Goal: Transaction & Acquisition: Purchase product/service

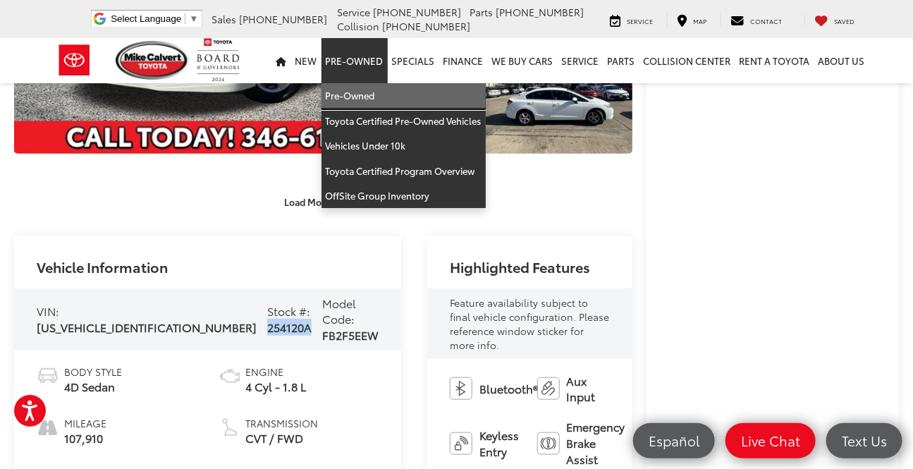
click at [358, 89] on link "Pre-Owned" at bounding box center [404, 95] width 164 height 25
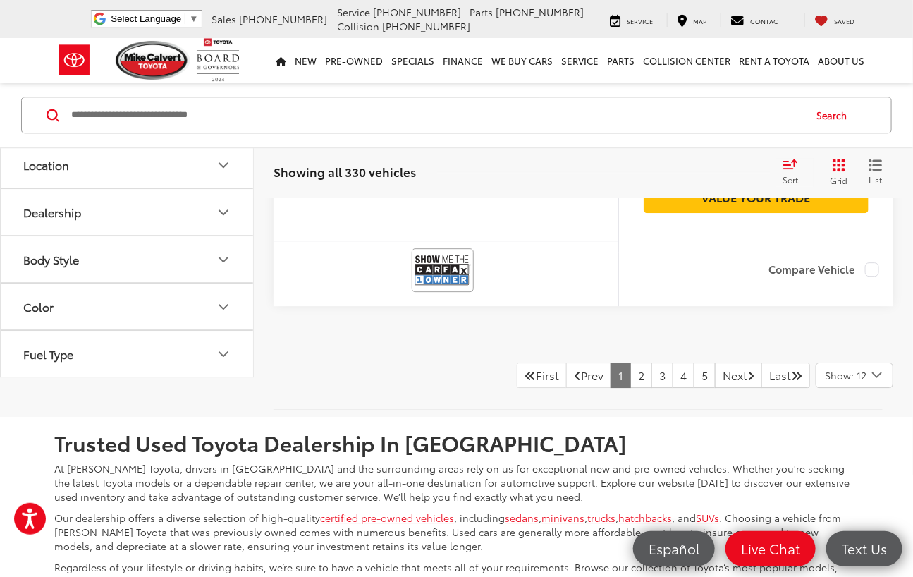
scroll to position [5577, 0]
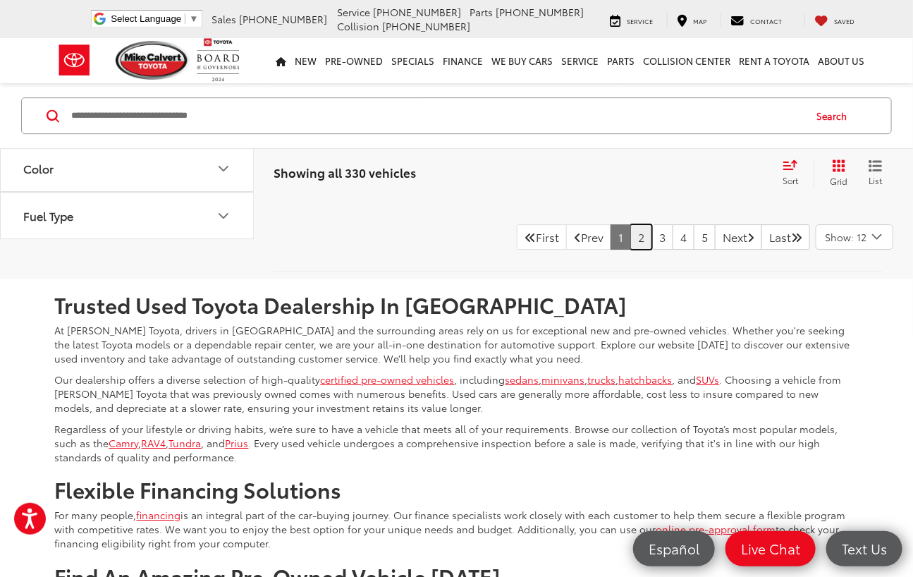
click at [630, 250] on link "2" at bounding box center [641, 236] width 22 height 25
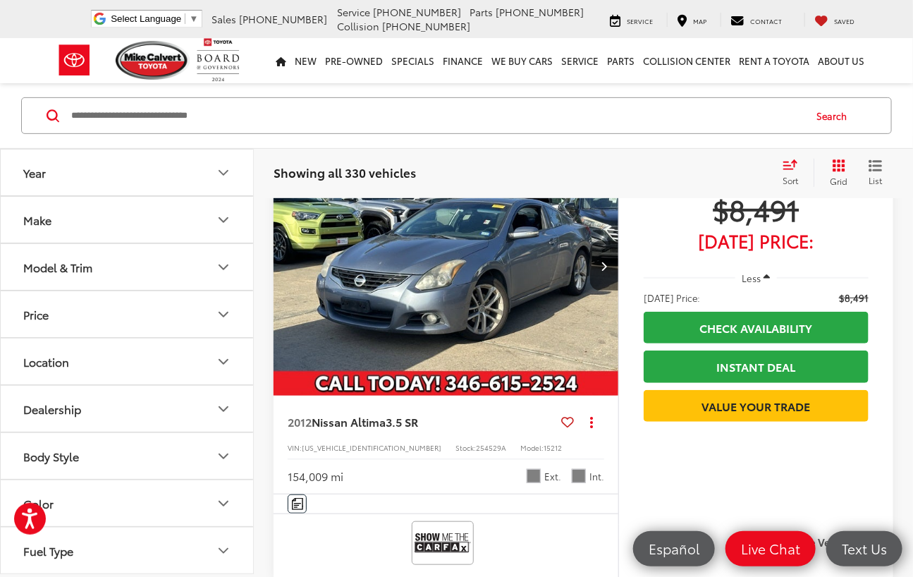
scroll to position [91, 0]
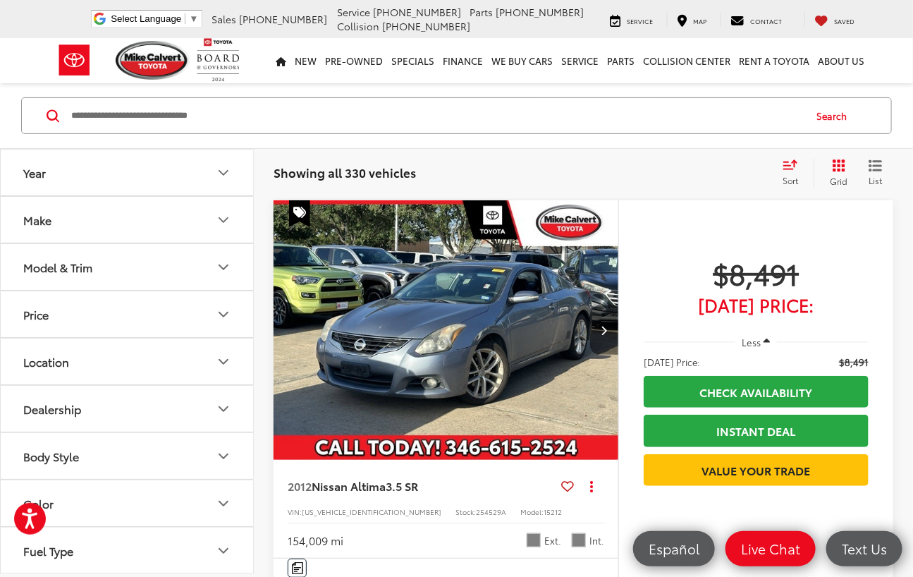
click at [604, 323] on button "Next image" at bounding box center [604, 329] width 28 height 49
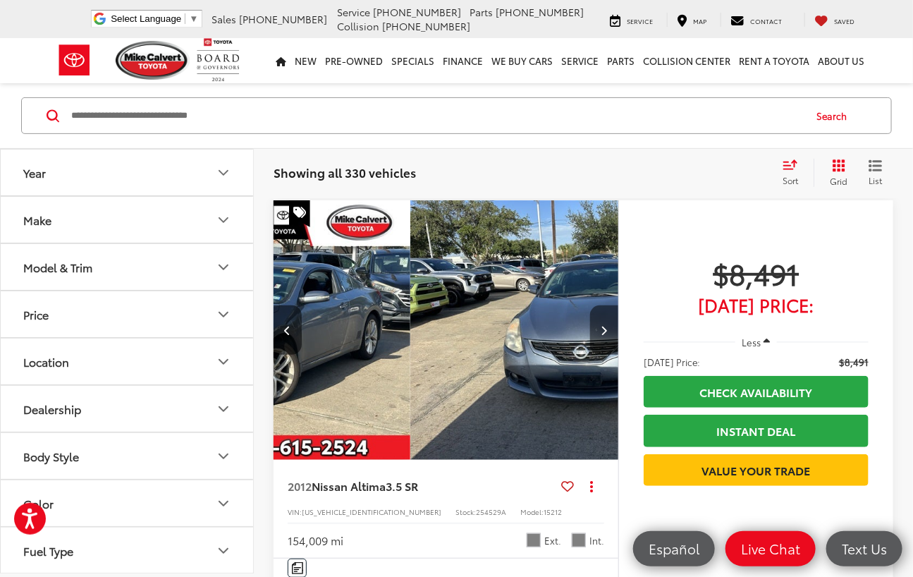
scroll to position [0, 347]
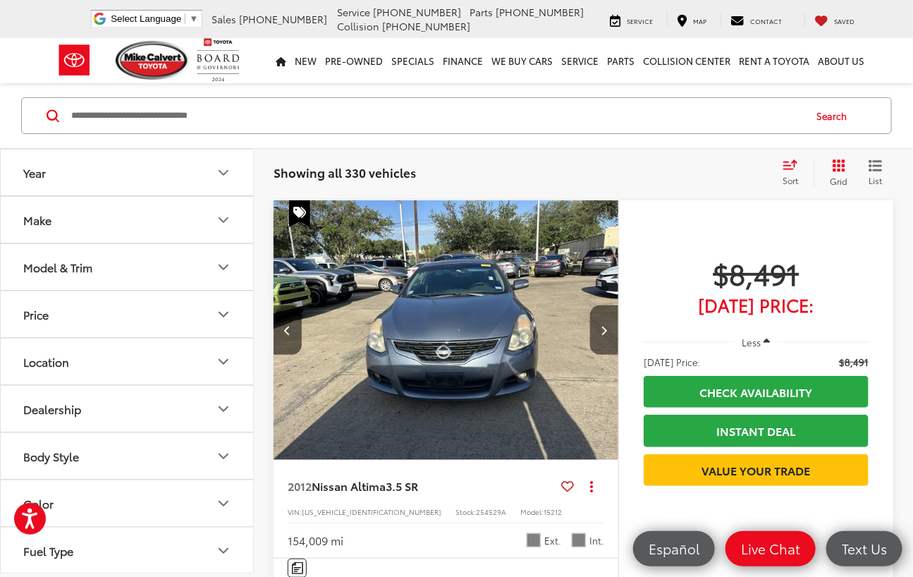
click at [604, 323] on button "Next image" at bounding box center [604, 329] width 28 height 49
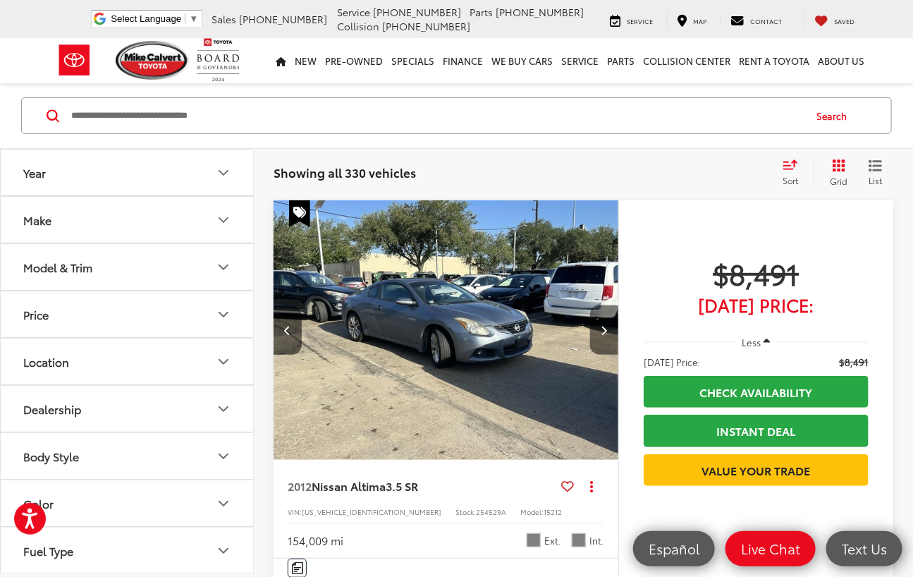
click at [604, 323] on button "Next image" at bounding box center [604, 329] width 28 height 49
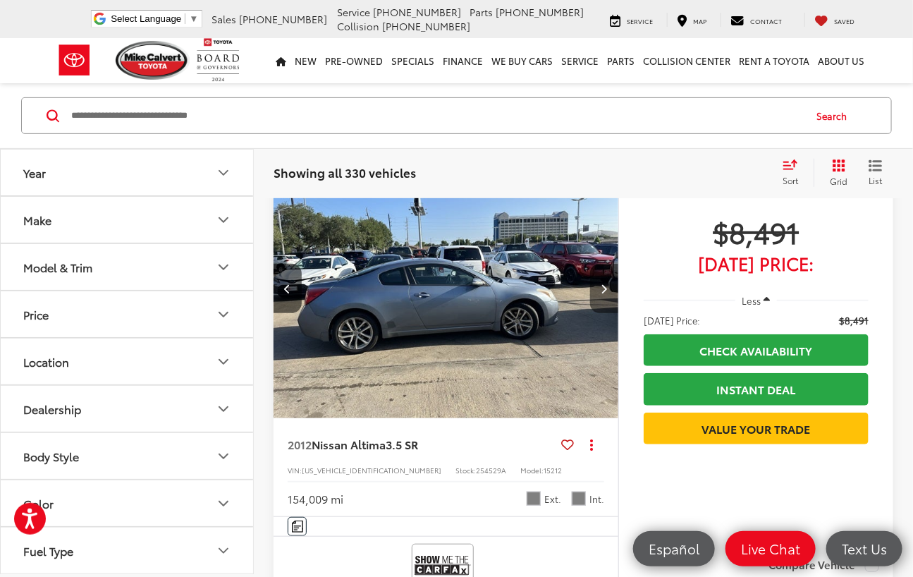
scroll to position [155, 0]
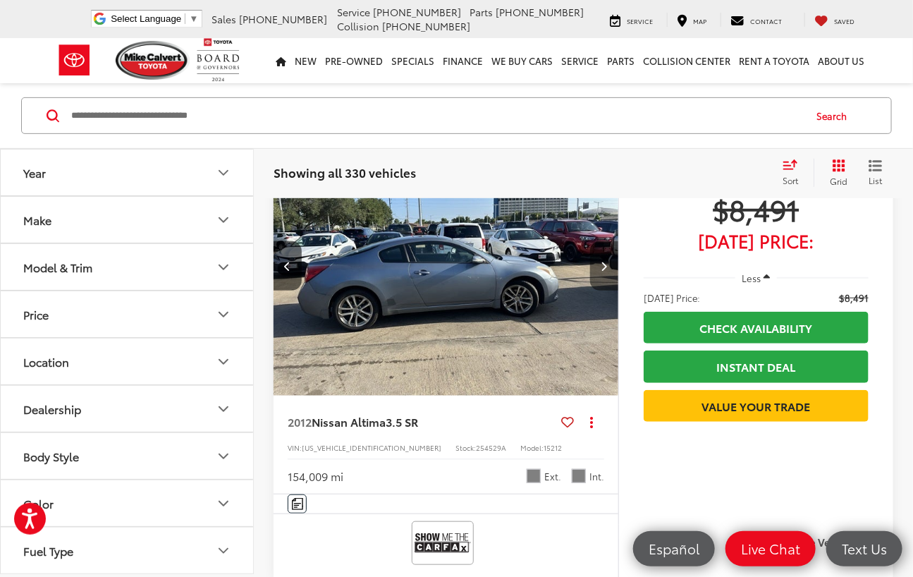
click at [604, 274] on button "Next image" at bounding box center [604, 265] width 28 height 49
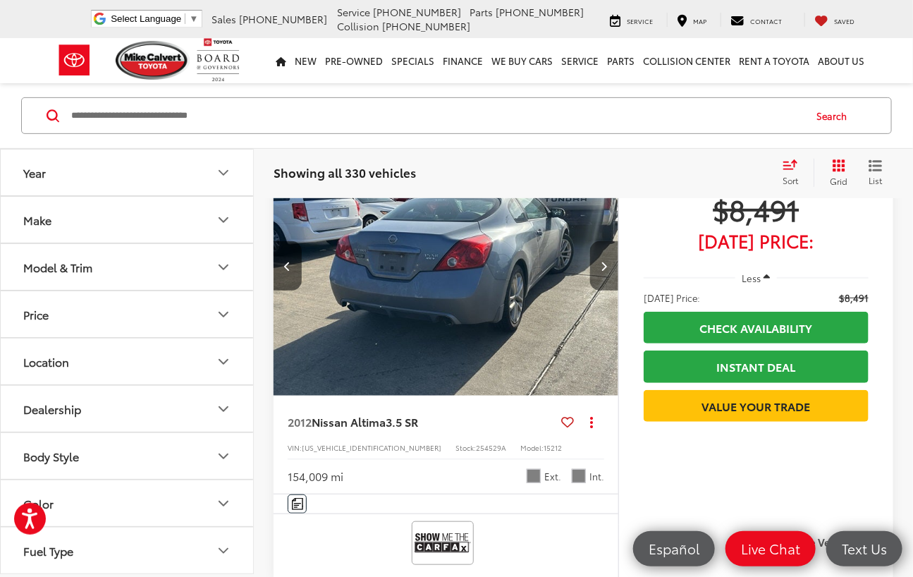
click at [604, 274] on button "Next image" at bounding box center [604, 265] width 28 height 49
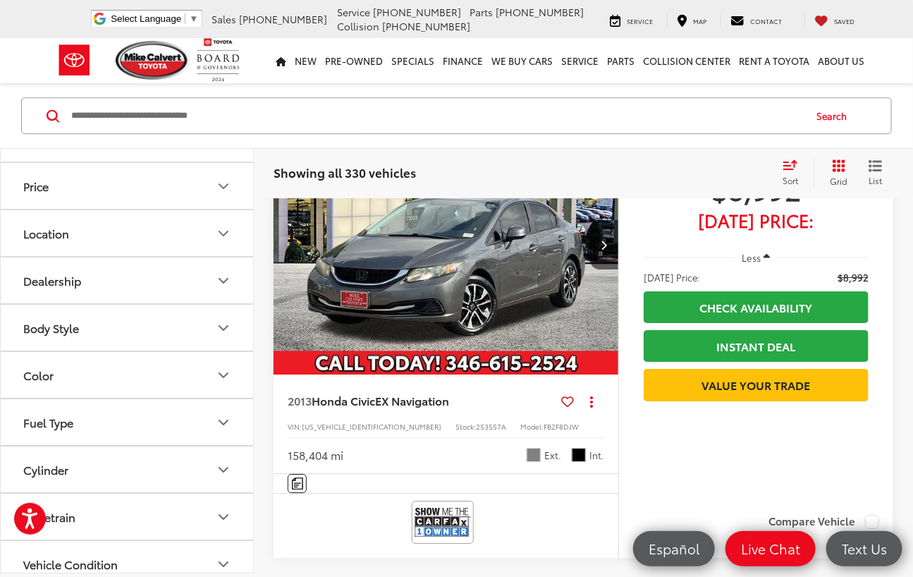
scroll to position [1565, 0]
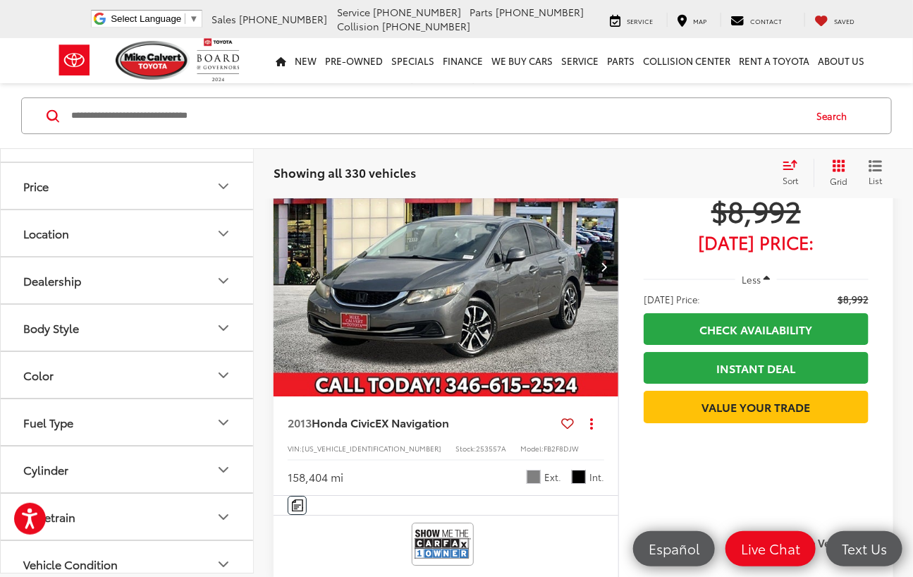
click at [599, 271] on button "Next image" at bounding box center [604, 266] width 28 height 49
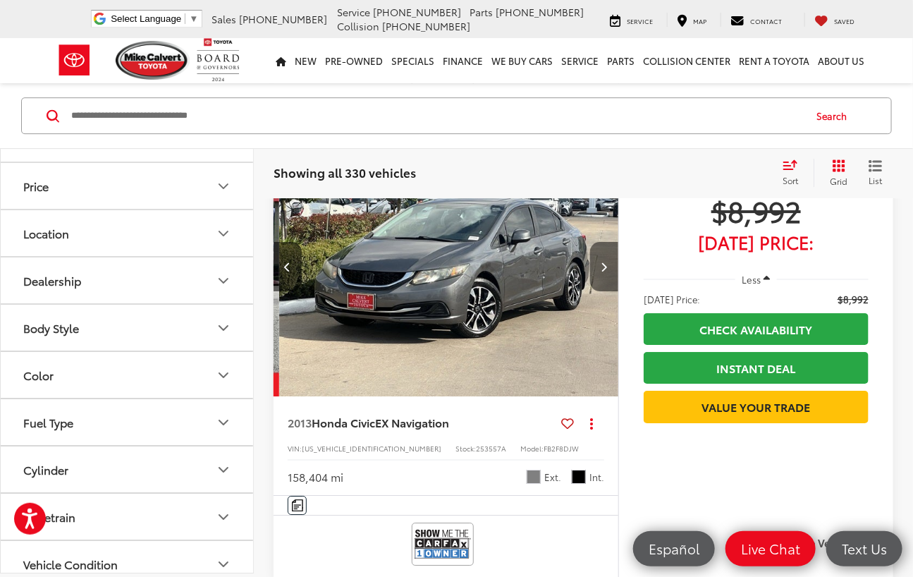
scroll to position [0, 347]
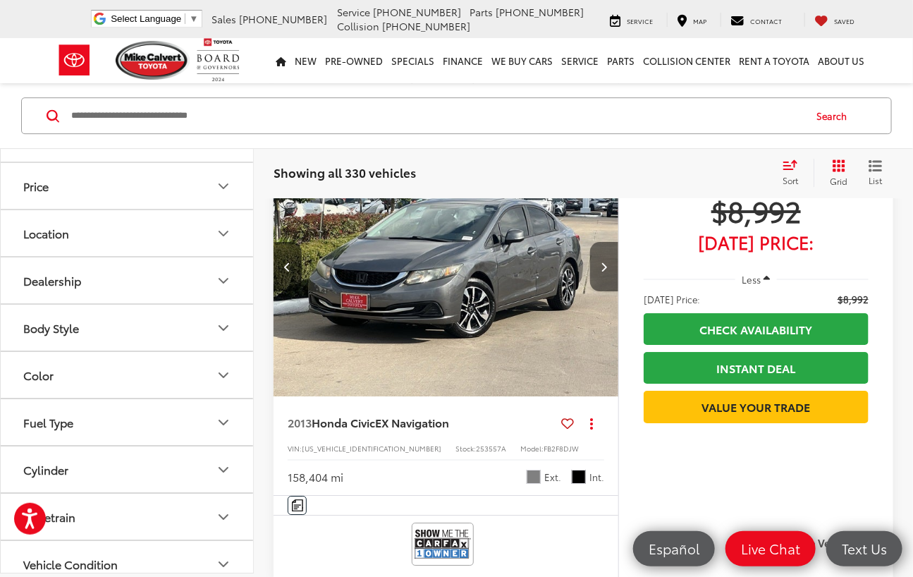
click at [599, 262] on button "Next image" at bounding box center [604, 266] width 28 height 49
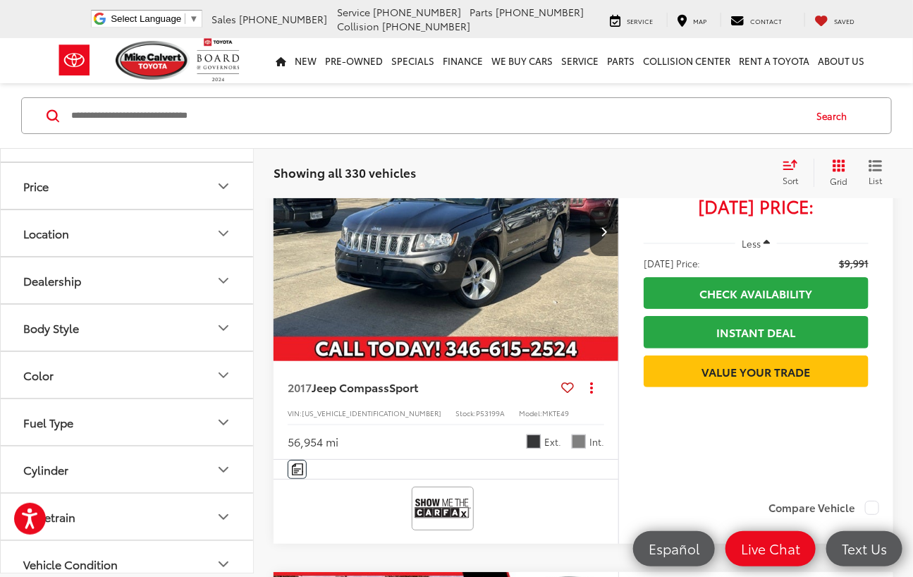
scroll to position [3744, 0]
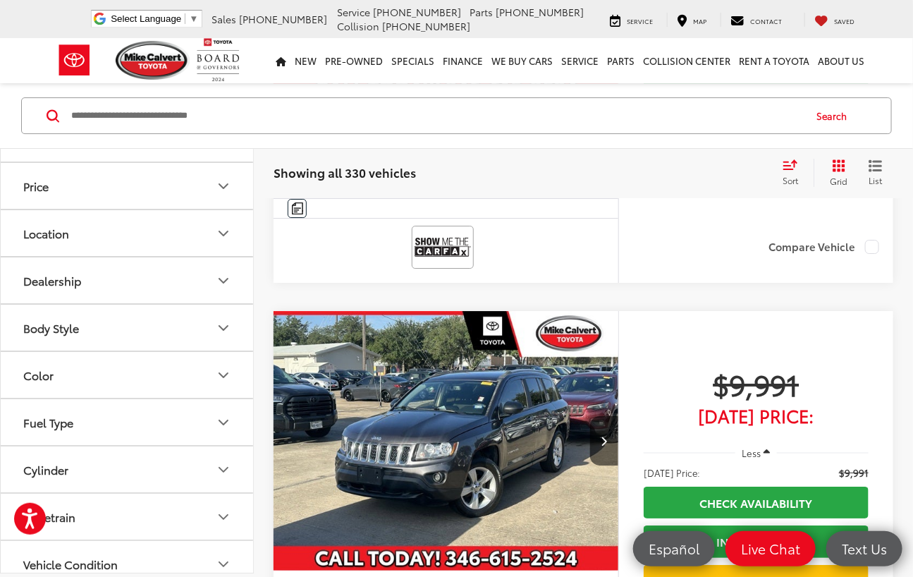
click at [229, 109] on input "Search by Make, Model, or Keyword" at bounding box center [436, 116] width 733 height 34
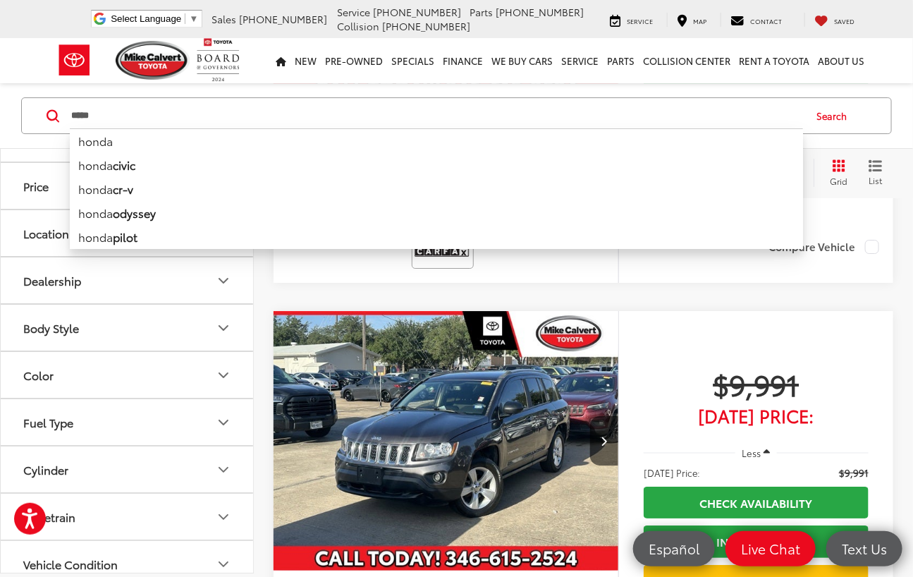
type input "*****"
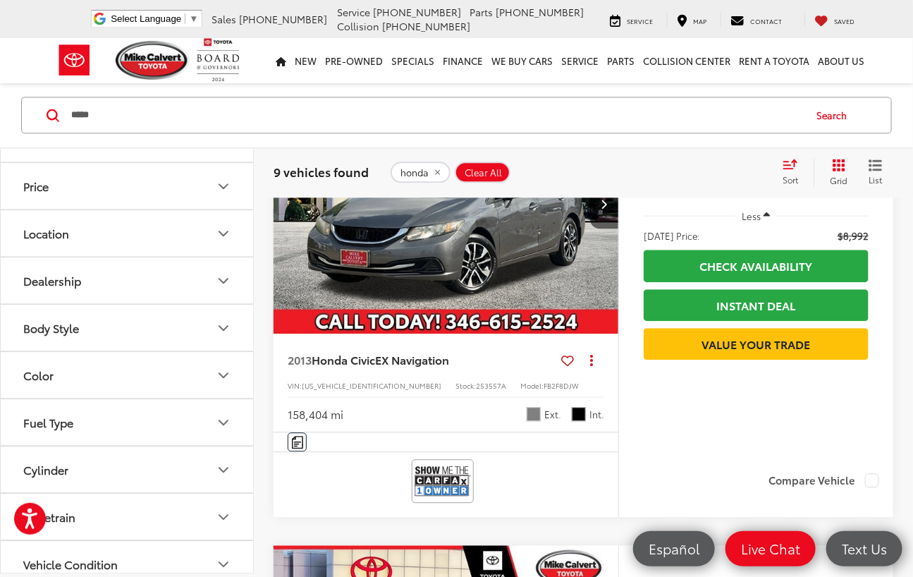
scroll to position [1180, 0]
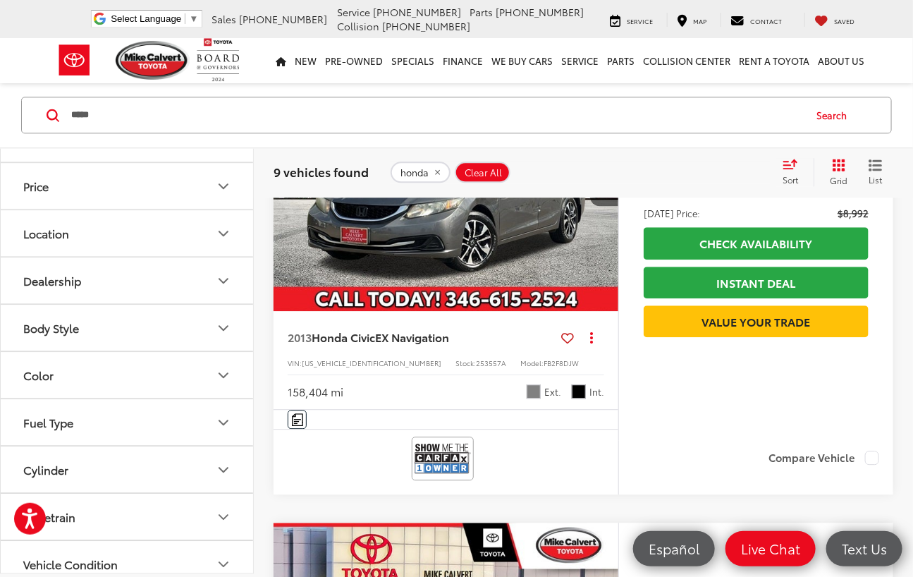
click at [359, 468] on div "2005 Honda Civic VP Copy Link Share Print View Details VIN: 1HGES16465L006537 S…" at bounding box center [584, 66] width 620 height 1910
click at [362, 468] on div "2005 Honda Civic VP Copy Link Share Print View Details VIN: 1HGES16465L006537 S…" at bounding box center [584, 66] width 620 height 1910
click at [721, 260] on ul "Check Availability Instant Deal Instant Deal Value Your Trade" at bounding box center [756, 281] width 225 height 114
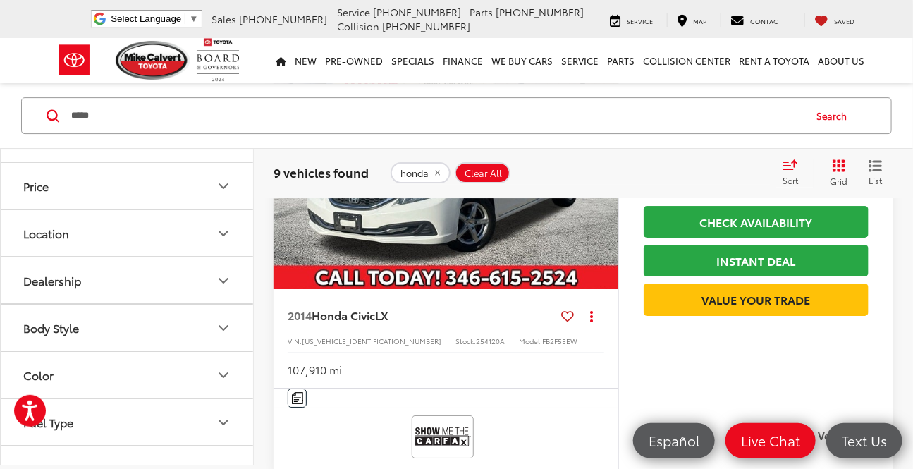
scroll to position [1749, 0]
